Goal: Task Accomplishment & Management: Use online tool/utility

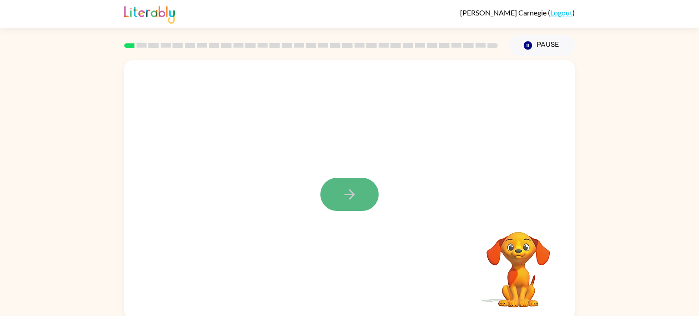
click at [336, 192] on button "button" at bounding box center [349, 194] width 58 height 33
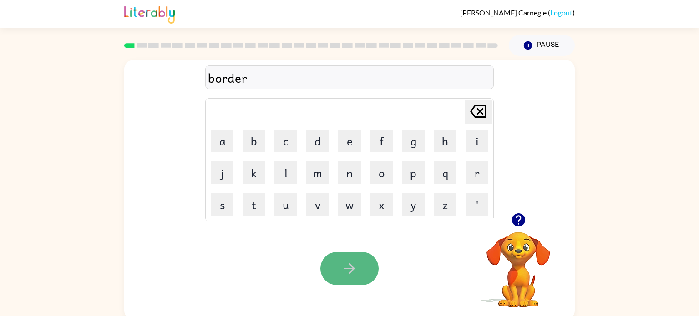
click at [353, 269] on icon "button" at bounding box center [349, 268] width 10 height 10
click at [333, 267] on button "button" at bounding box center [349, 268] width 58 height 33
click at [342, 276] on icon "button" at bounding box center [350, 269] width 16 height 16
click at [357, 275] on icon "button" at bounding box center [350, 269] width 16 height 16
click at [368, 269] on button "button" at bounding box center [349, 268] width 58 height 33
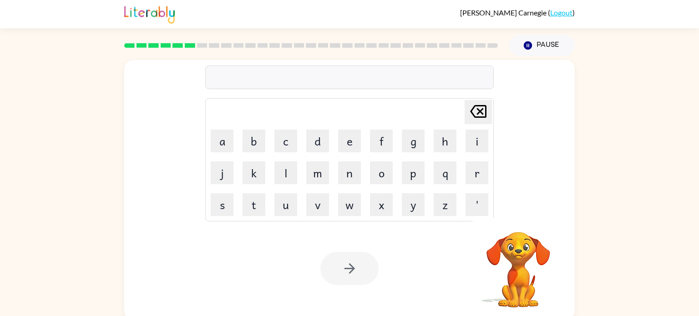
click at [423, 257] on div "Your browser must support playing .mp4 files to use Literably. Please try using…" at bounding box center [349, 268] width 450 height 102
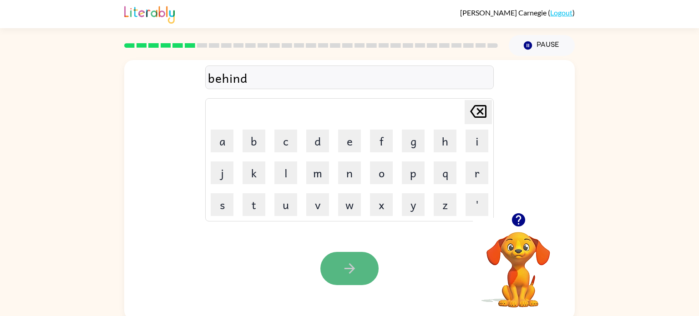
click at [363, 269] on button "button" at bounding box center [349, 268] width 58 height 33
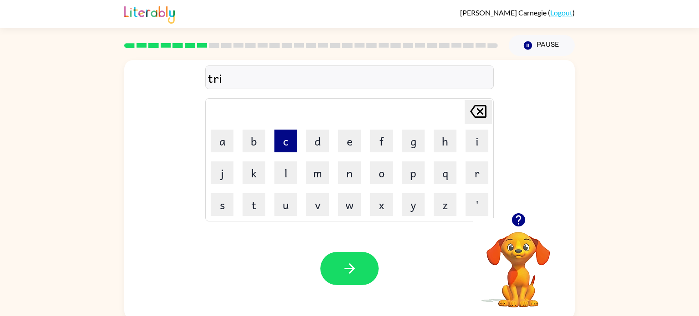
click at [291, 143] on button "c" at bounding box center [285, 141] width 23 height 23
type button "c"
click at [254, 172] on button "k" at bounding box center [253, 172] width 23 height 23
type button "k"
click at [289, 141] on button "c" at bounding box center [285, 141] width 23 height 23
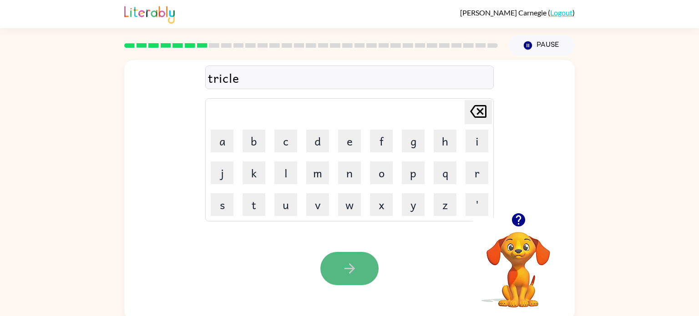
click at [344, 273] on icon "button" at bounding box center [350, 269] width 16 height 16
click at [338, 271] on button "button" at bounding box center [349, 268] width 58 height 33
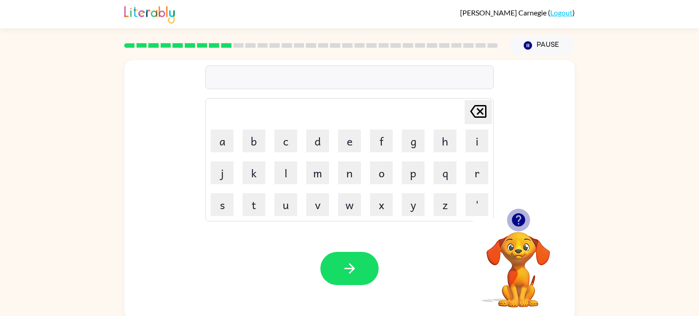
click at [520, 218] on icon "button" at bounding box center [518, 220] width 16 height 16
click at [347, 177] on button "n" at bounding box center [349, 172] width 23 height 23
click at [478, 145] on button "i" at bounding box center [476, 141] width 23 height 23
click at [317, 172] on button "m" at bounding box center [317, 172] width 23 height 23
click at [258, 141] on button "b" at bounding box center [253, 141] width 23 height 23
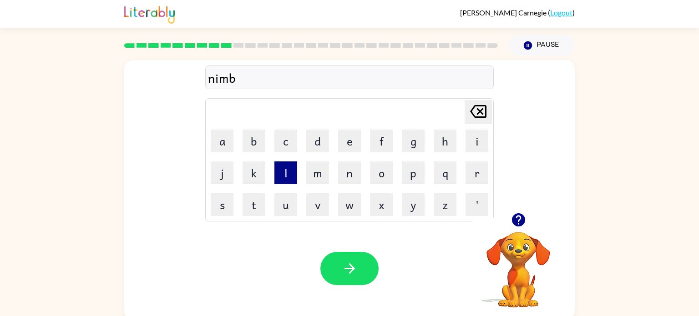
click at [293, 169] on button "l" at bounding box center [285, 172] width 23 height 23
click at [344, 151] on button "e" at bounding box center [349, 141] width 23 height 23
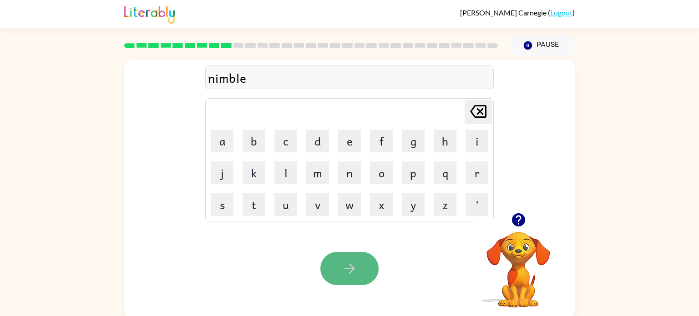
click at [352, 275] on icon "button" at bounding box center [350, 269] width 16 height 16
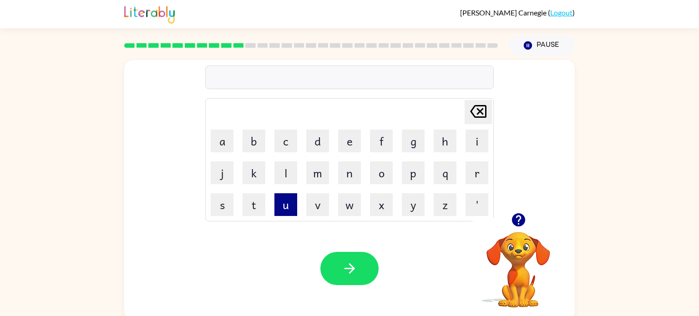
click at [292, 206] on button "u" at bounding box center [285, 204] width 23 height 23
click at [345, 165] on button "n" at bounding box center [349, 172] width 23 height 23
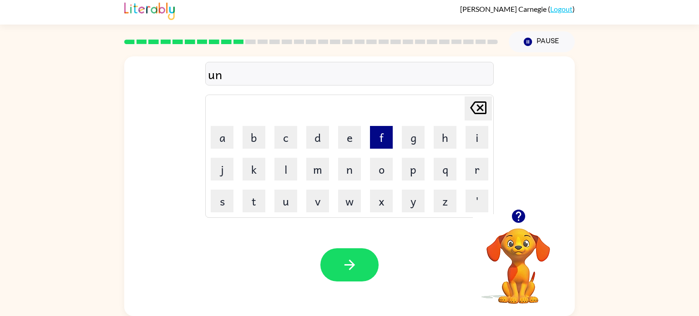
click at [383, 138] on button "f" at bounding box center [381, 137] width 23 height 23
click at [379, 161] on button "o" at bounding box center [381, 169] width 23 height 23
click at [293, 163] on button "l" at bounding box center [285, 169] width 23 height 23
click at [317, 136] on button "d" at bounding box center [317, 137] width 23 height 23
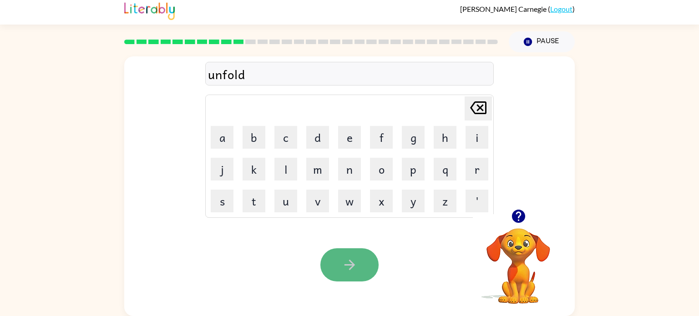
click at [350, 279] on button "button" at bounding box center [349, 264] width 58 height 33
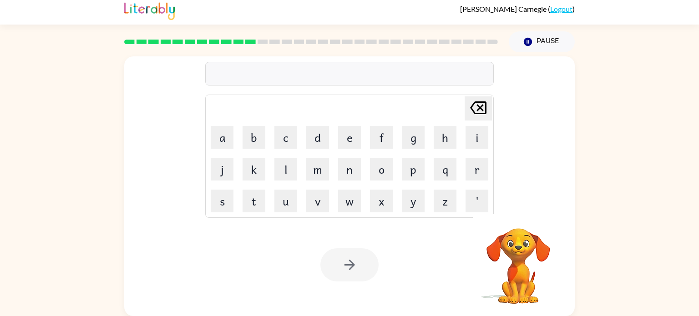
click at [399, 252] on div "Your browser must support playing .mp4 files to use Literably. Please try using…" at bounding box center [349, 265] width 450 height 102
click at [279, 156] on td "l" at bounding box center [285, 169] width 31 height 31
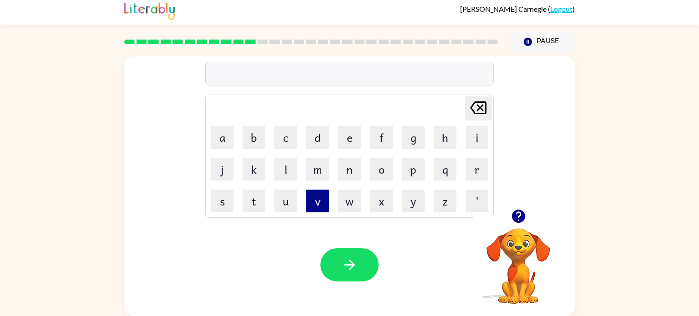
click at [323, 196] on button "v" at bounding box center [317, 201] width 23 height 23
click at [382, 164] on button "o" at bounding box center [381, 169] width 23 height 23
click at [252, 199] on button "t" at bounding box center [253, 201] width 23 height 23
click at [353, 133] on button "e" at bounding box center [349, 137] width 23 height 23
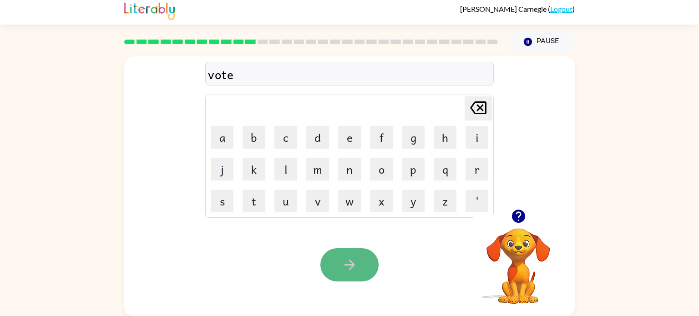
click at [342, 252] on button "button" at bounding box center [349, 264] width 58 height 33
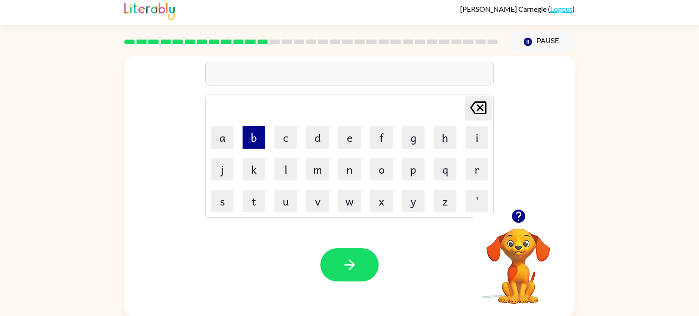
click at [252, 144] on button "b" at bounding box center [253, 137] width 23 height 23
click at [275, 146] on button "c" at bounding box center [285, 137] width 23 height 23
click at [351, 148] on button "e" at bounding box center [349, 137] width 23 height 23
type button "e"
click at [358, 133] on button "e" at bounding box center [349, 137] width 23 height 23
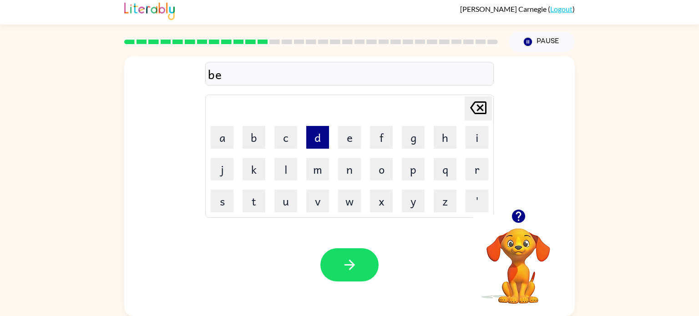
click at [321, 133] on button "d" at bounding box center [317, 137] width 23 height 23
click at [255, 204] on button "t" at bounding box center [253, 201] width 23 height 23
click at [474, 136] on button "i" at bounding box center [476, 137] width 23 height 23
click at [326, 160] on button "m" at bounding box center [317, 169] width 23 height 23
click at [346, 139] on button "e" at bounding box center [349, 137] width 23 height 23
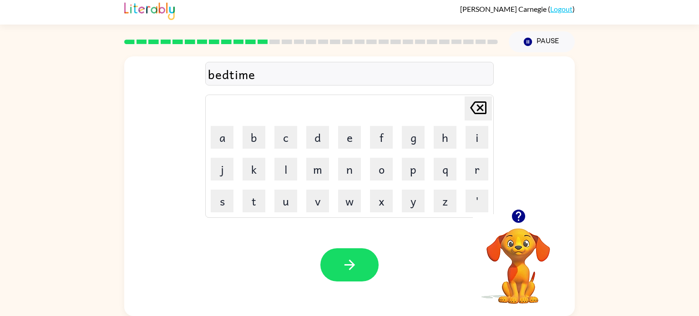
click at [471, 112] on icon "[PERSON_NAME] last character input" at bounding box center [478, 108] width 22 height 22
click at [469, 113] on icon "[PERSON_NAME] last character input" at bounding box center [478, 108] width 22 height 22
type button "delete"
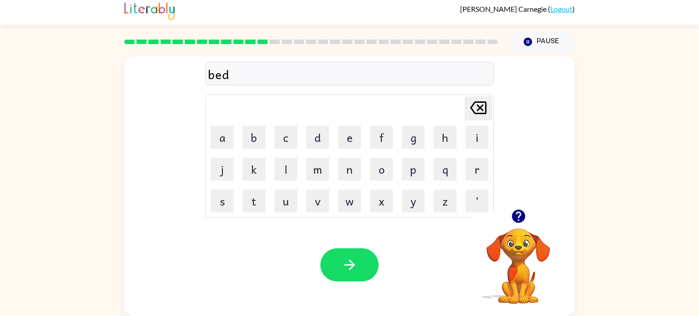
click at [464, 96] on button "[PERSON_NAME] last character input" at bounding box center [477, 108] width 27 height 24
click at [322, 129] on button "d" at bounding box center [317, 137] width 23 height 23
type button "d"
click at [306, 126] on button "d" at bounding box center [317, 137] width 23 height 23
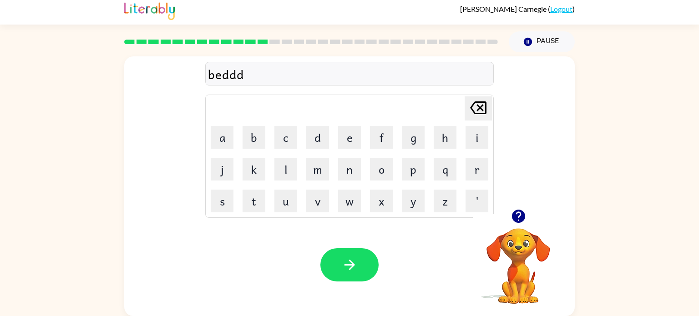
click at [475, 106] on icon "[PERSON_NAME] last character input" at bounding box center [478, 108] width 22 height 22
click at [248, 196] on button "t" at bounding box center [253, 201] width 23 height 23
click at [469, 138] on button "i" at bounding box center [476, 137] width 23 height 23
click at [316, 172] on button "m" at bounding box center [317, 169] width 23 height 23
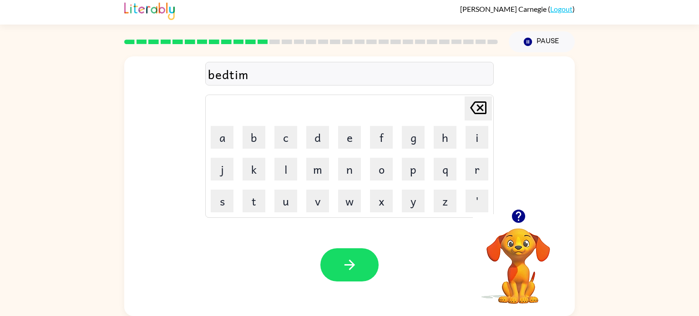
click at [304, 132] on td "d" at bounding box center [317, 137] width 31 height 31
click at [351, 139] on button "e" at bounding box center [349, 137] width 23 height 23
click at [358, 264] on button "button" at bounding box center [349, 264] width 58 height 33
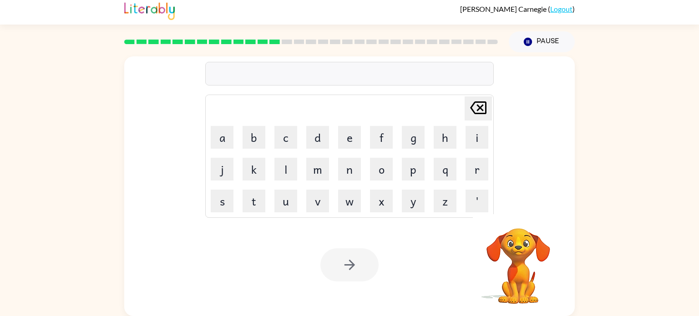
click at [393, 252] on div "Your browser must support playing .mp4 files to use Literably. Please try using…" at bounding box center [349, 265] width 450 height 102
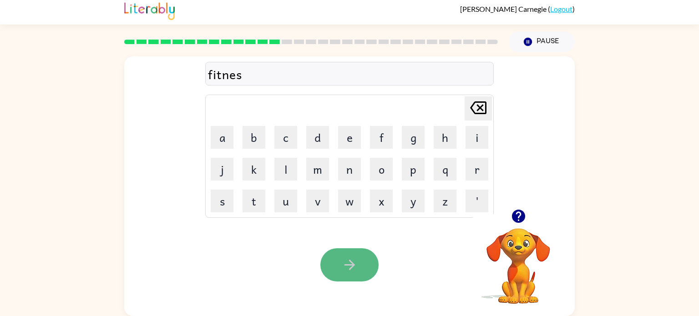
click at [367, 257] on button "button" at bounding box center [349, 264] width 58 height 33
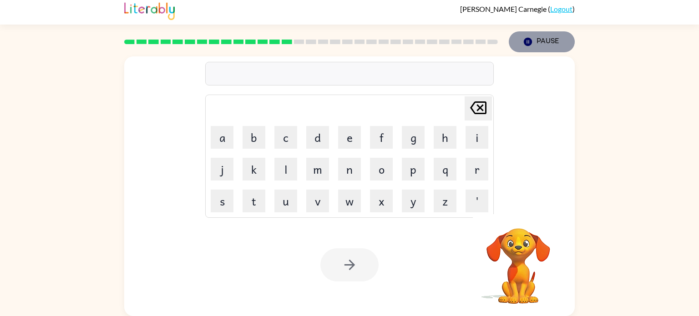
click at [523, 40] on icon "Pause" at bounding box center [528, 42] width 10 height 10
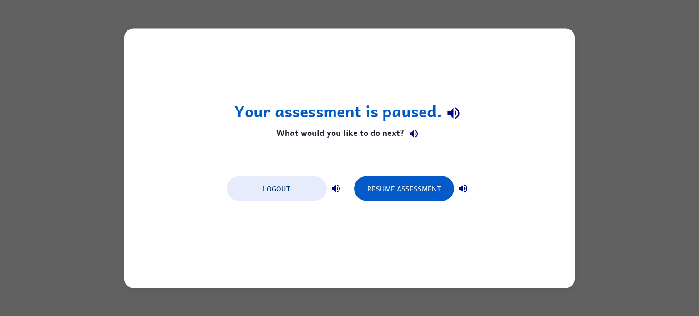
scroll to position [0, 0]
